Goal: Task Accomplishment & Management: Use online tool/utility

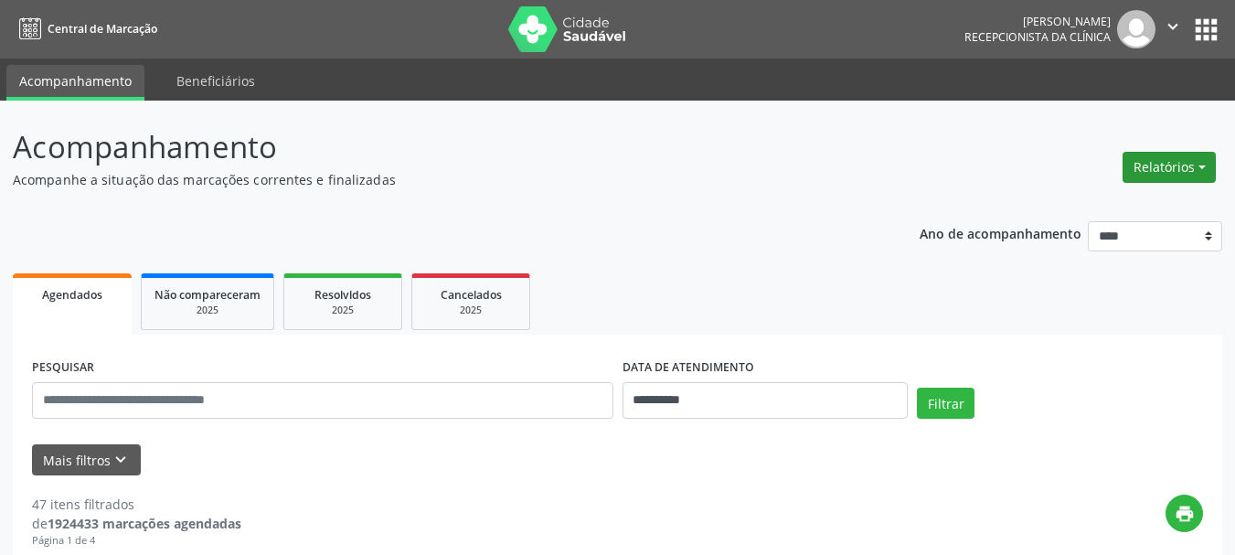
click at [1188, 171] on button "Relatórios" at bounding box center [1169, 167] width 93 height 31
click at [1108, 205] on link "Agendamentos" at bounding box center [1118, 207] width 197 height 26
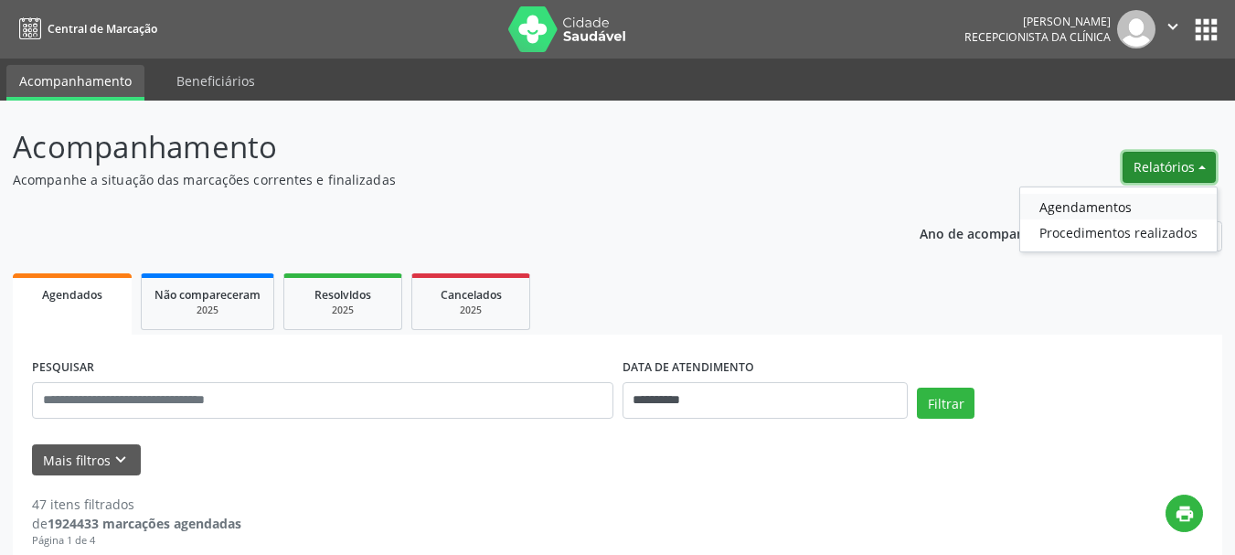
select select "*"
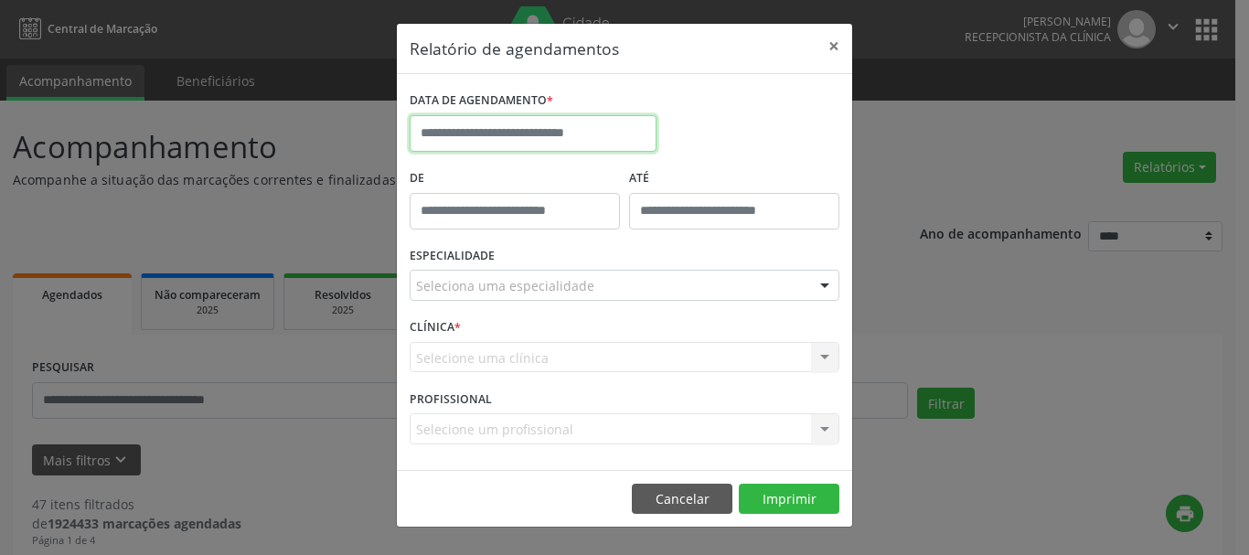
click at [620, 133] on input "text" at bounding box center [533, 133] width 247 height 37
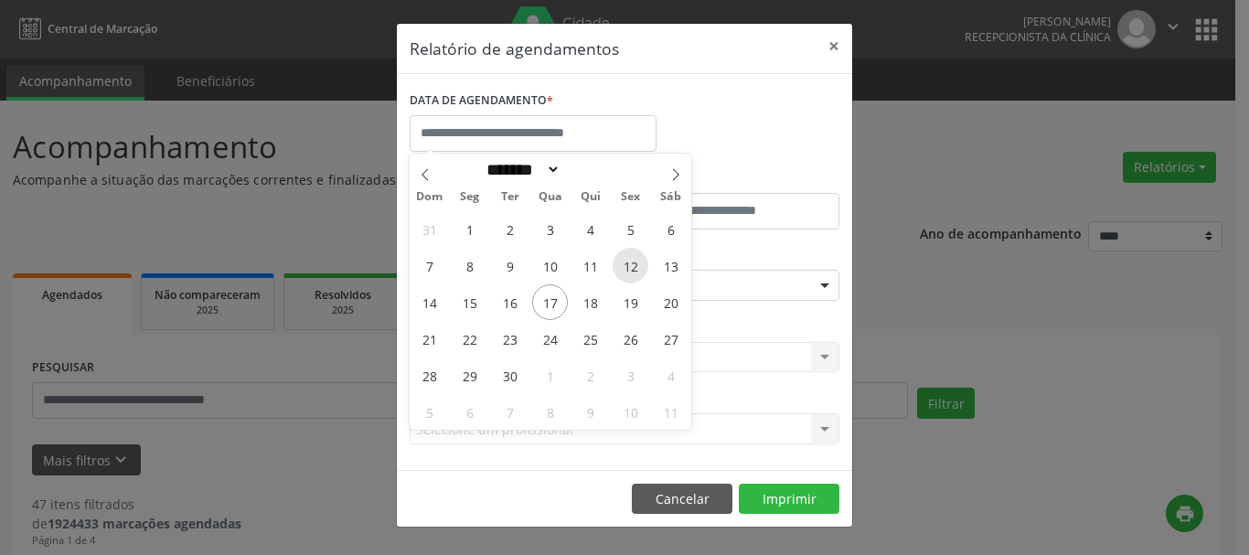
click at [643, 265] on span "12" at bounding box center [631, 266] width 36 height 36
type input "**********"
click at [638, 261] on span "12" at bounding box center [631, 266] width 36 height 36
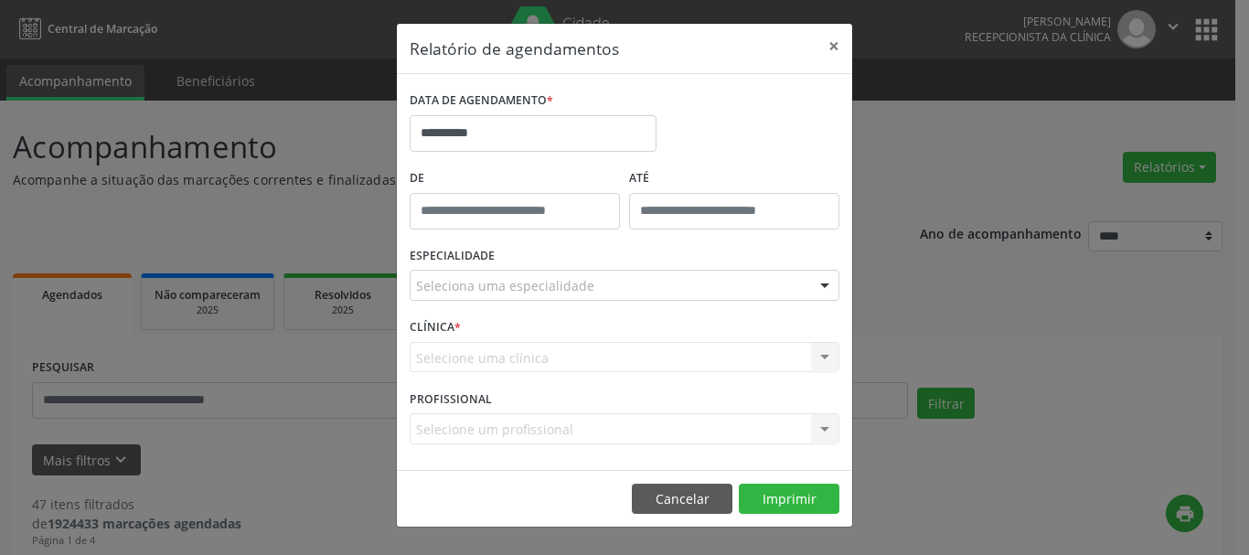
click at [638, 261] on div "ESPECIALIDADE Seleciona uma especialidade Todas as especialidades Alergologia A…" at bounding box center [624, 277] width 439 height 71
click at [578, 354] on div "Selecione uma clínica Nenhum resultado encontrado para: " " Não há nenhuma opçã…" at bounding box center [625, 357] width 430 height 31
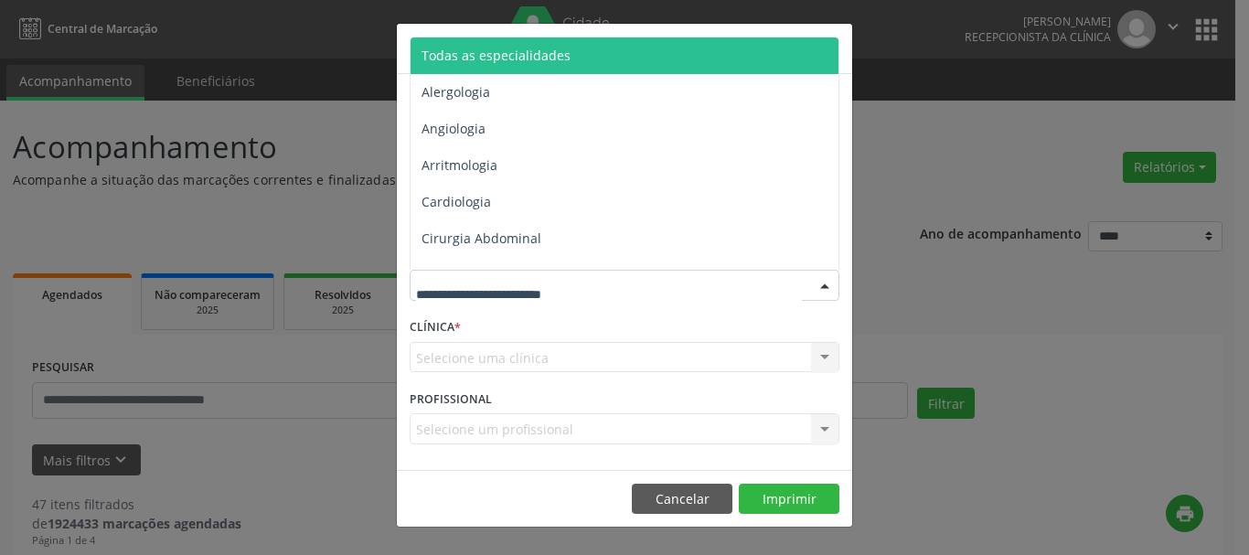
click at [670, 273] on div at bounding box center [625, 285] width 430 height 31
click at [583, 59] on span "Todas as especialidades" at bounding box center [625, 55] width 431 height 37
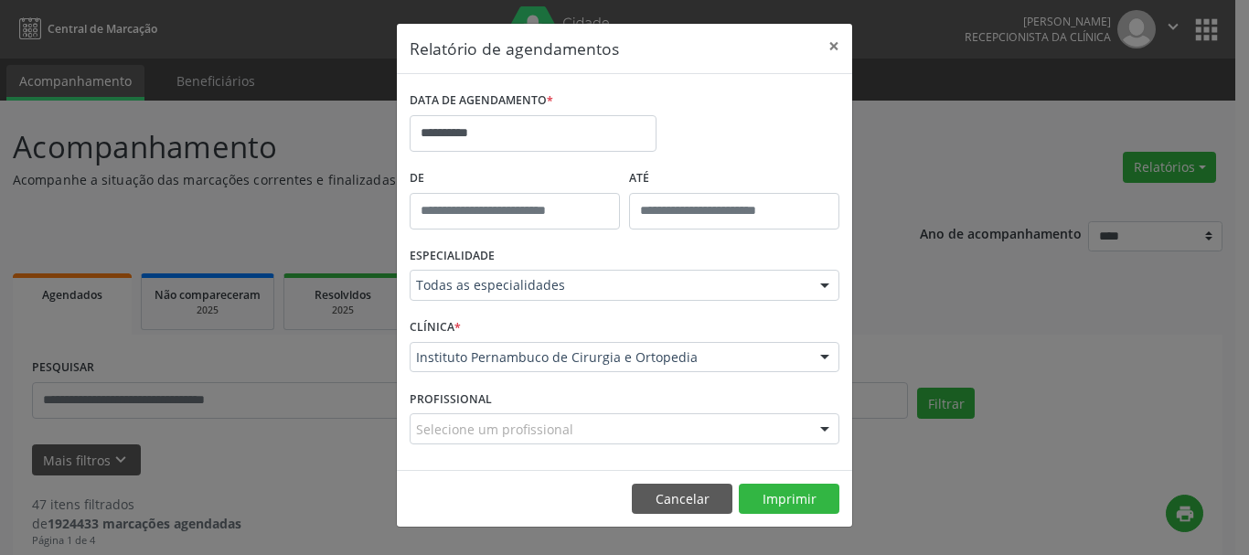
click at [622, 368] on div "Instituto Pernambuco de Cirurgia e Ortopedia" at bounding box center [625, 357] width 430 height 31
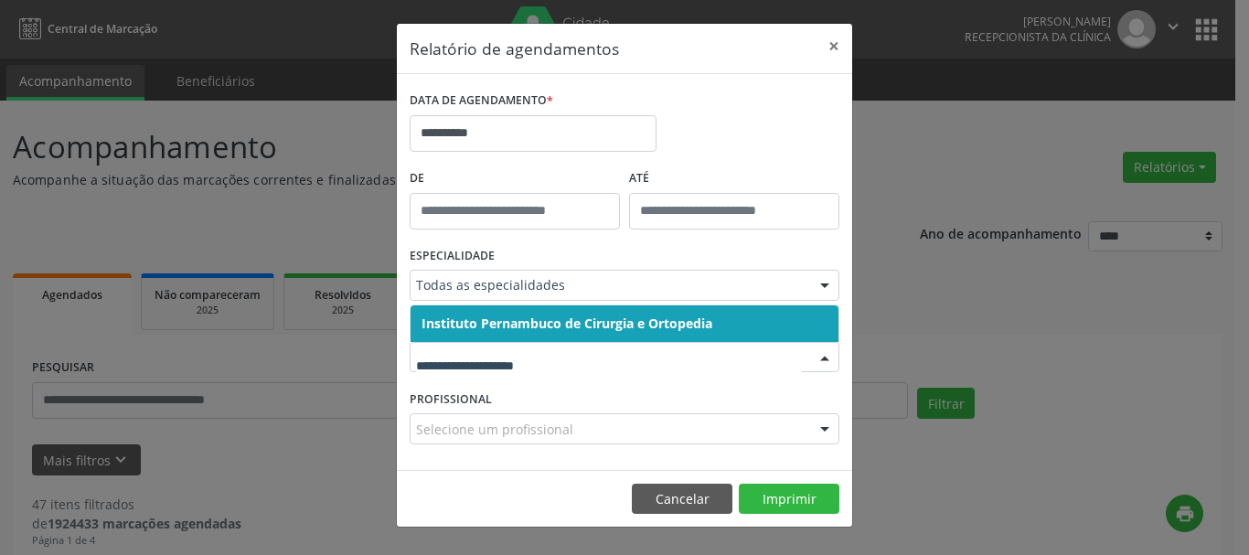
click at [615, 379] on input "text" at bounding box center [609, 366] width 386 height 37
drag, startPoint x: 628, startPoint y: 315, endPoint x: 656, endPoint y: 332, distance: 32.5
click at [628, 315] on span "Instituto Pernambuco de Cirurgia e Ortopedia" at bounding box center [566, 323] width 291 height 17
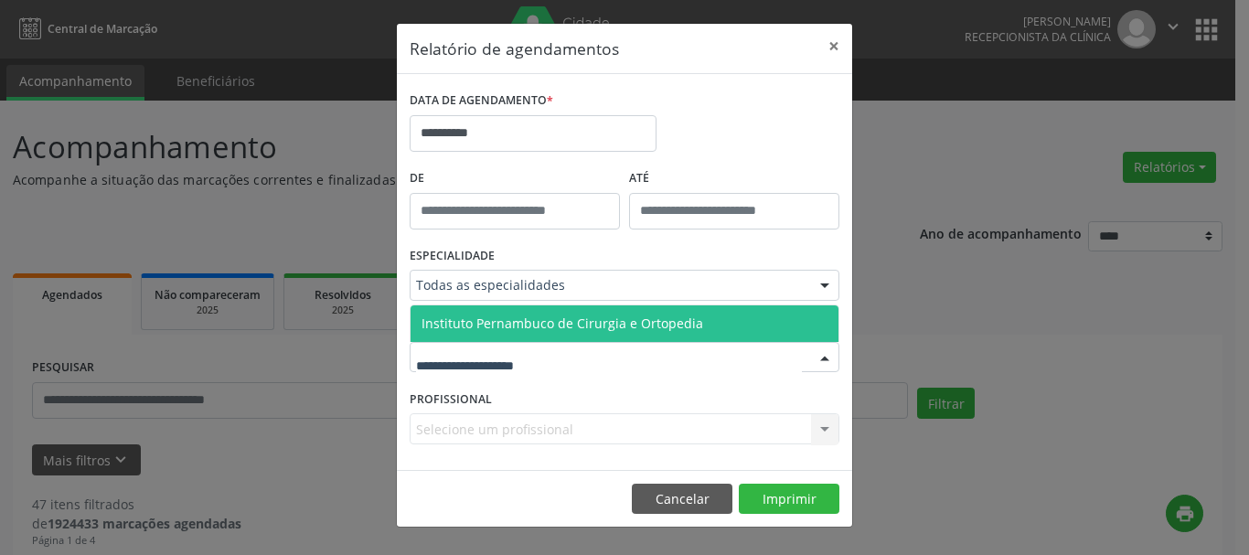
click at [752, 351] on div at bounding box center [625, 357] width 430 height 31
click at [752, 325] on span "Instituto Pernambuco de Cirurgia e Ortopedia" at bounding box center [624, 323] width 428 height 37
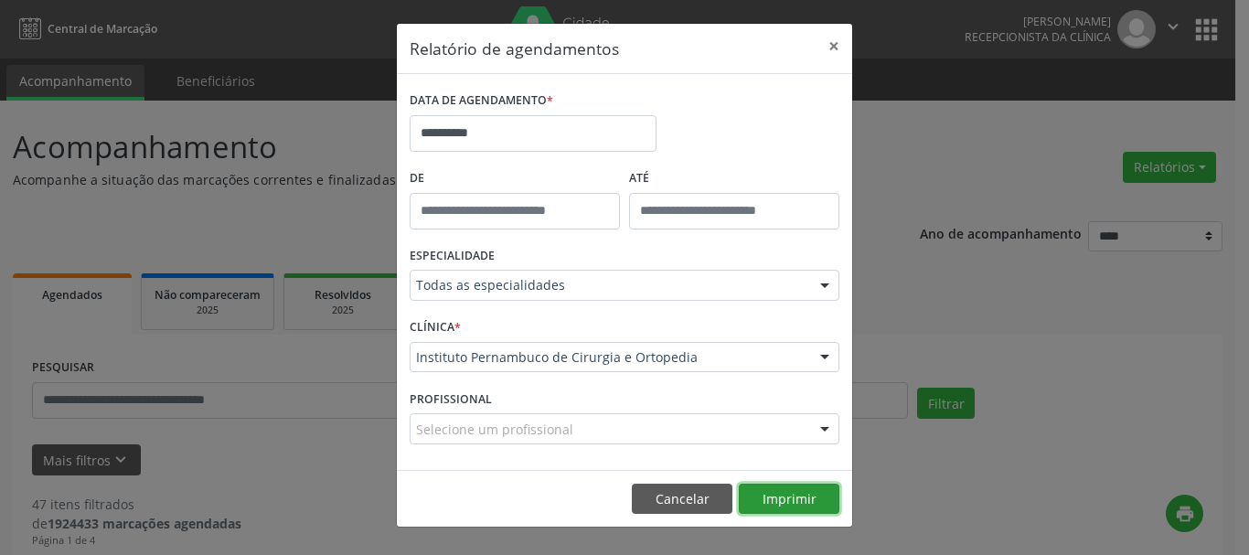
click at [784, 503] on button "Imprimir" at bounding box center [789, 499] width 101 height 31
